Goal: Understand process/instructions: Learn how to perform a task or action

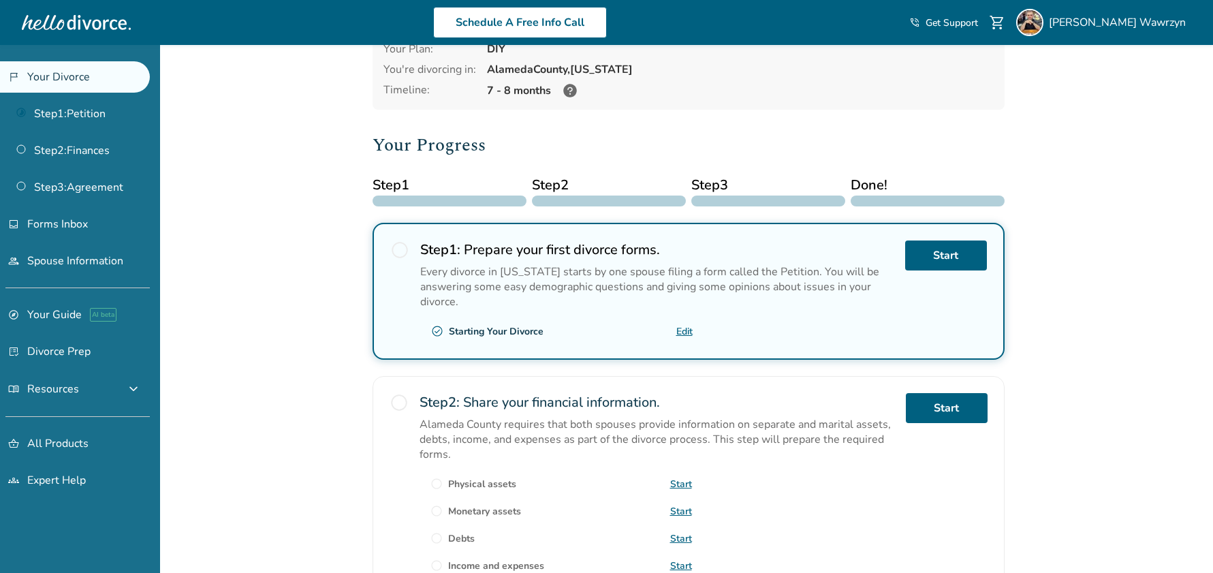
scroll to position [227, 0]
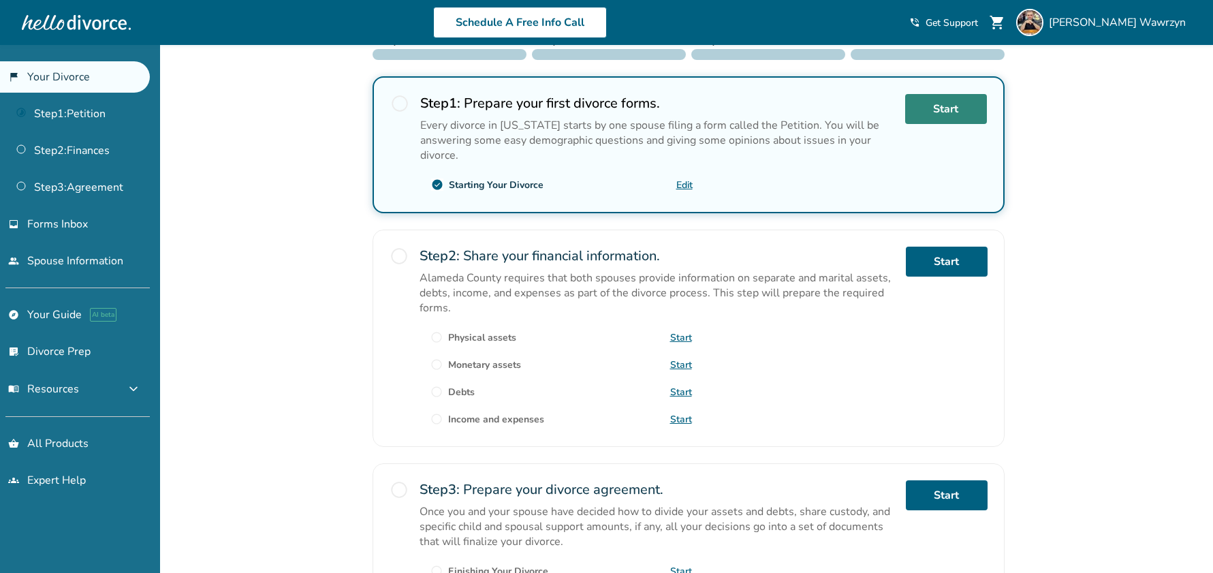
click at [934, 106] on link "Start" at bounding box center [946, 109] width 82 height 30
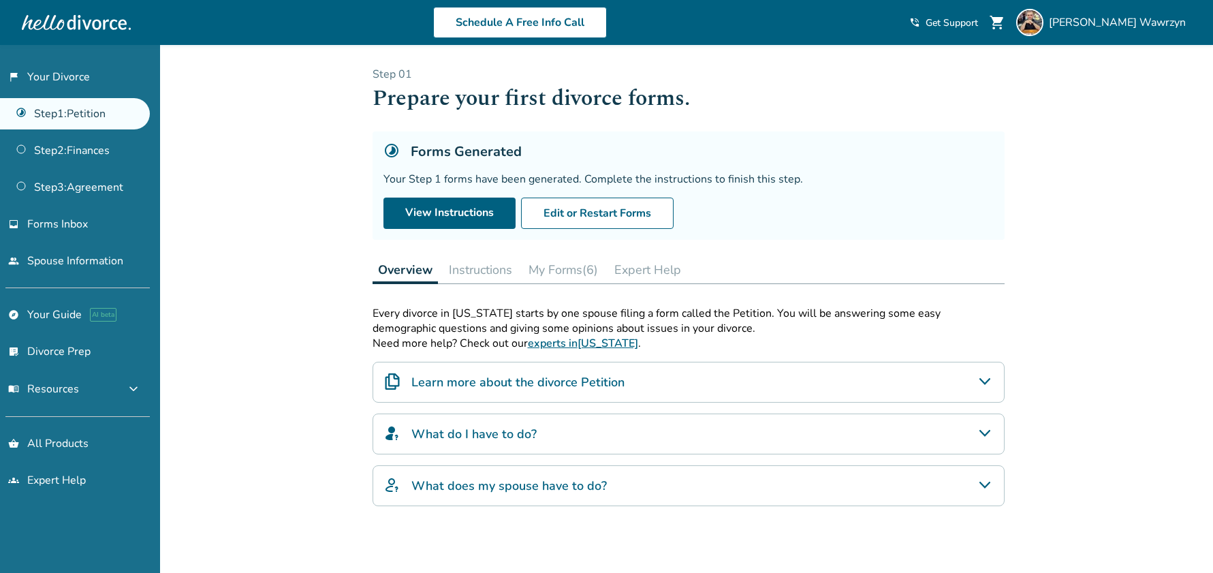
click at [463, 269] on button "Instructions" at bounding box center [480, 269] width 74 height 27
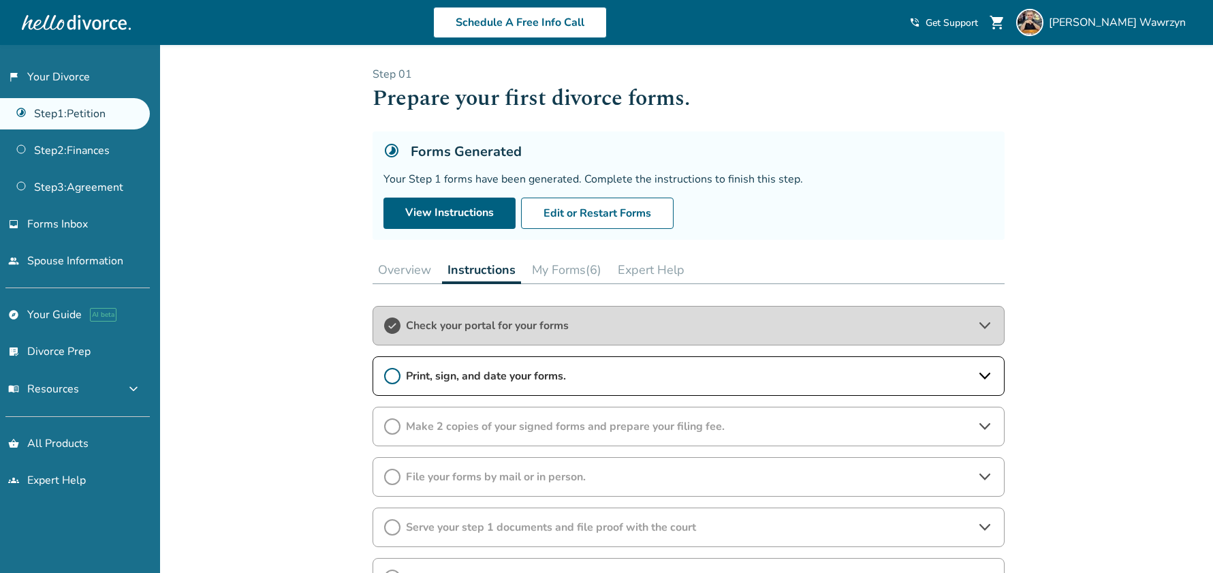
click at [559, 381] on span "Print, sign, and date your forms." at bounding box center [688, 376] width 565 height 15
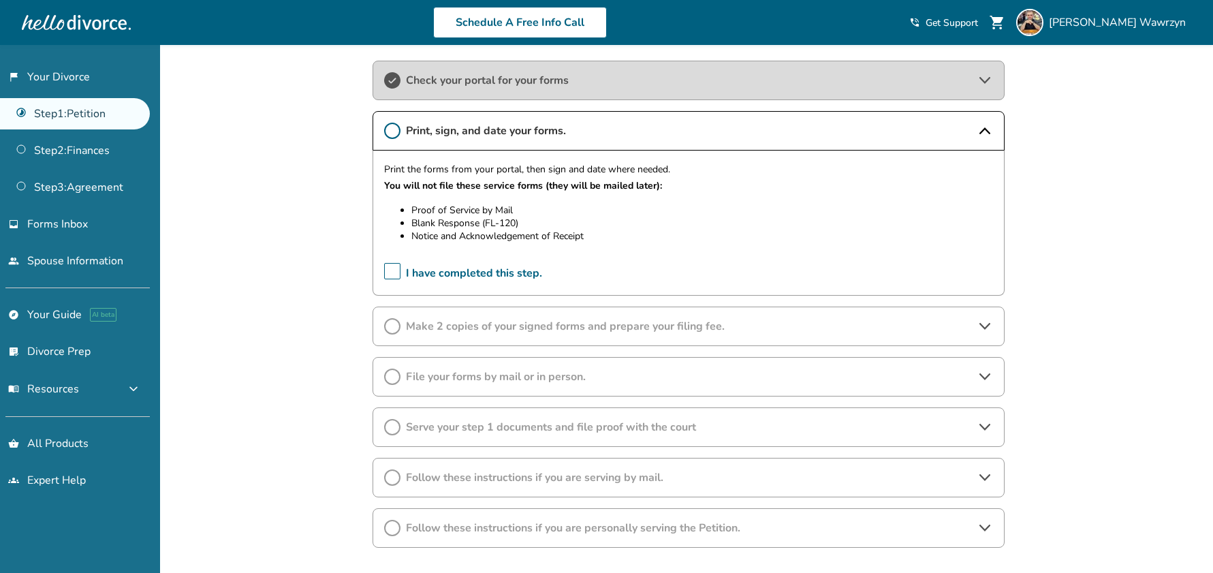
scroll to position [337, 0]
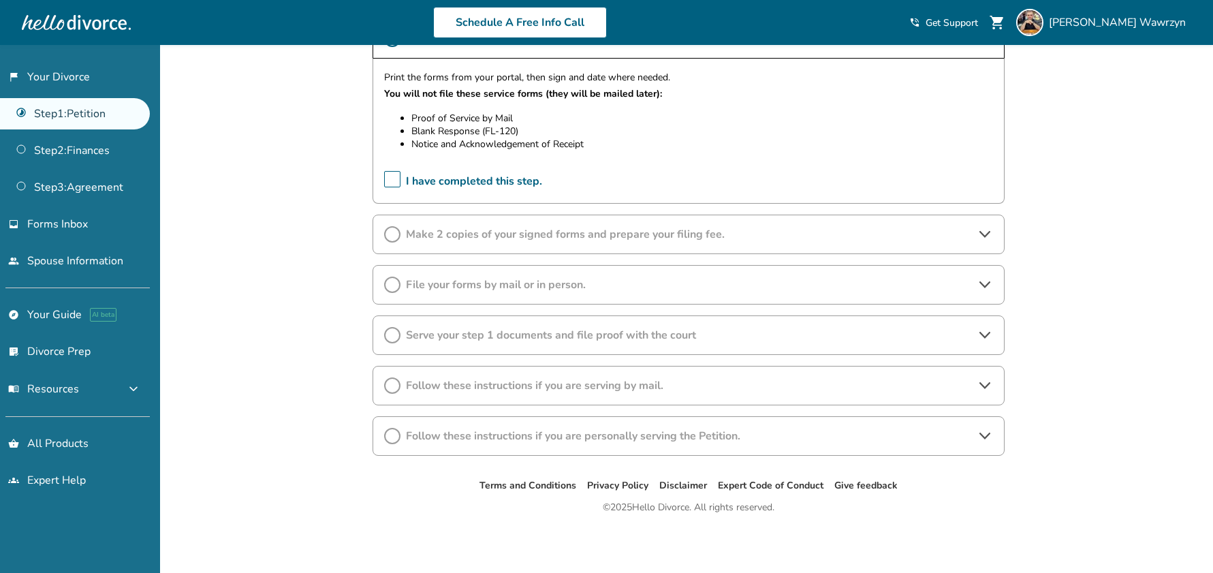
click at [484, 233] on span "Make 2 copies of your signed forms and prepare your filing fee." at bounding box center [688, 234] width 565 height 15
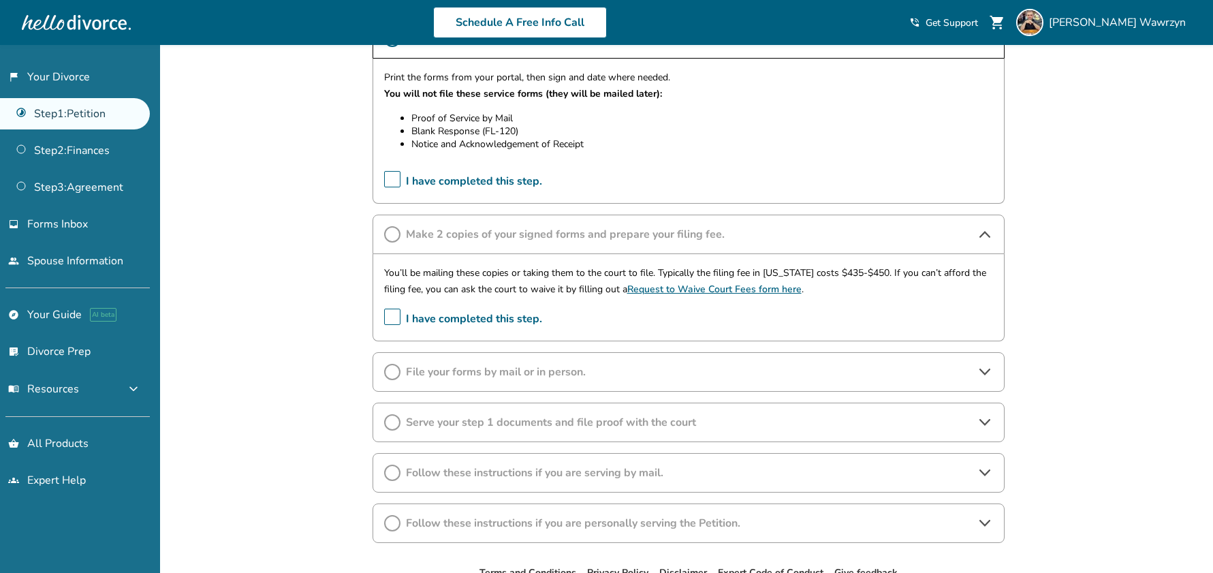
click at [544, 374] on span "File your forms by mail or in person." at bounding box center [688, 371] width 565 height 15
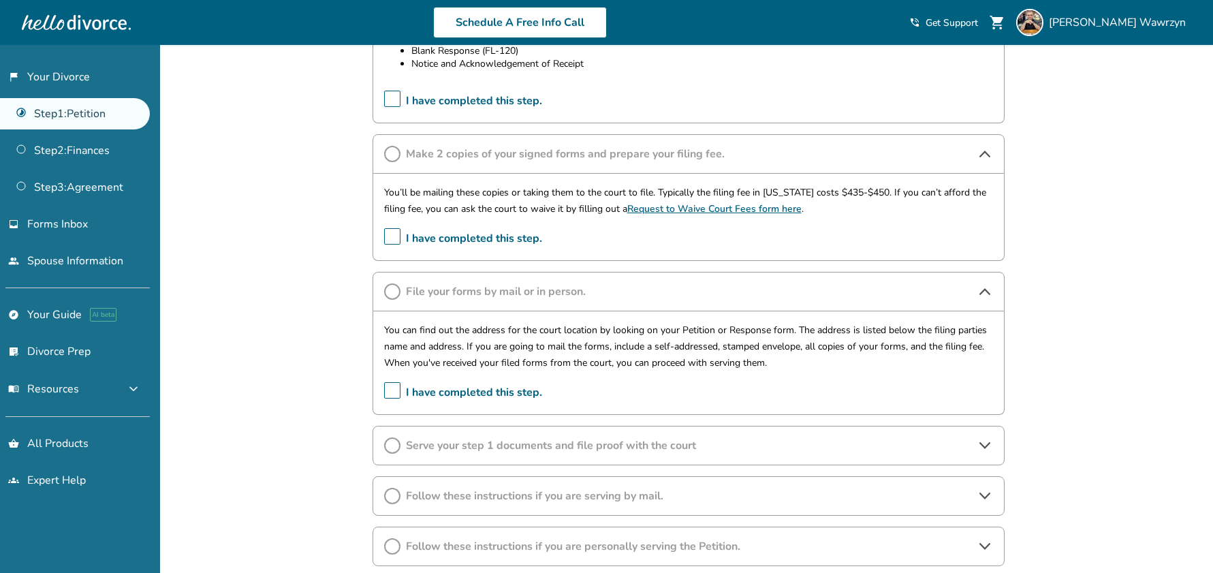
scroll to position [451, 0]
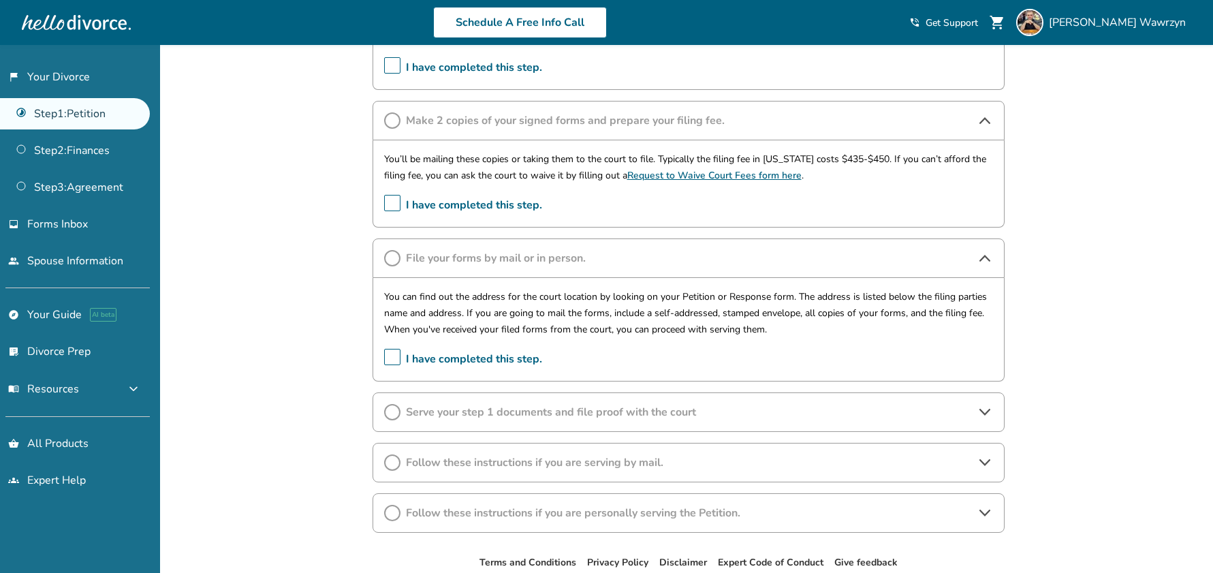
click at [512, 411] on span "Serve your step 1 documents and file proof with the court" at bounding box center [688, 412] width 565 height 15
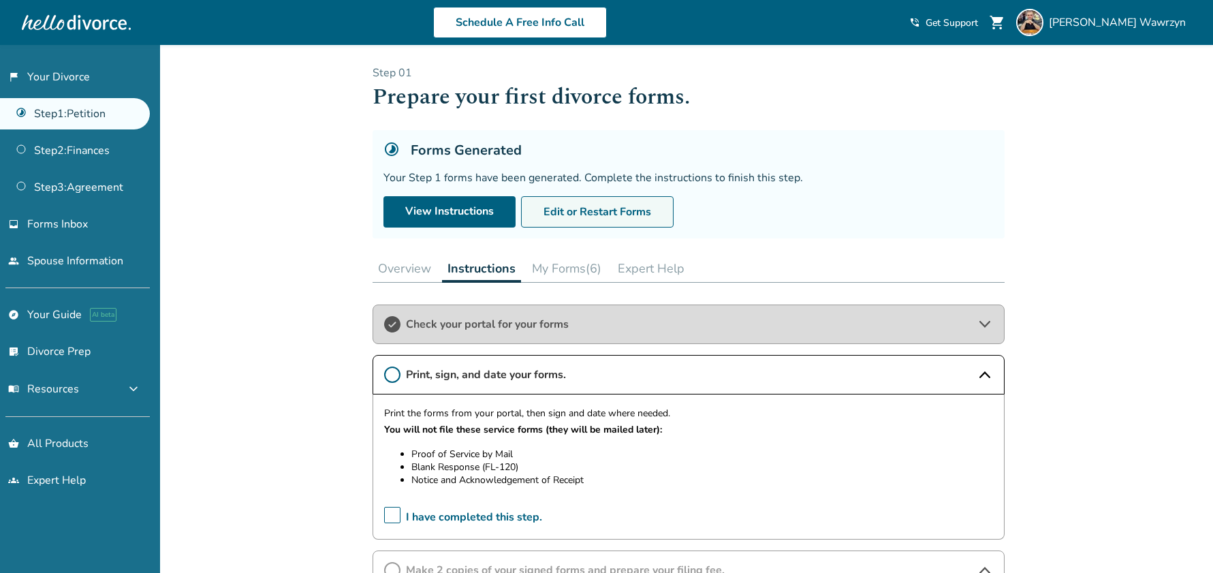
scroll to position [0, 0]
click at [576, 273] on button "My Forms (6)" at bounding box center [567, 269] width 80 height 27
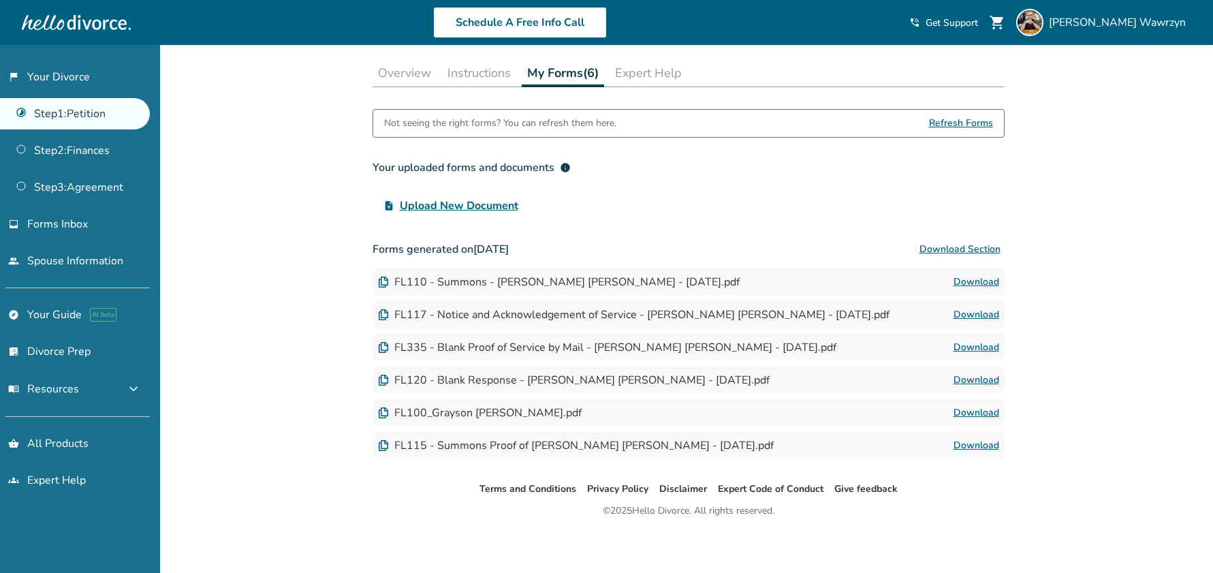
scroll to position [200, 0]
